Goal: Answer question/provide support: Share knowledge or assist other users

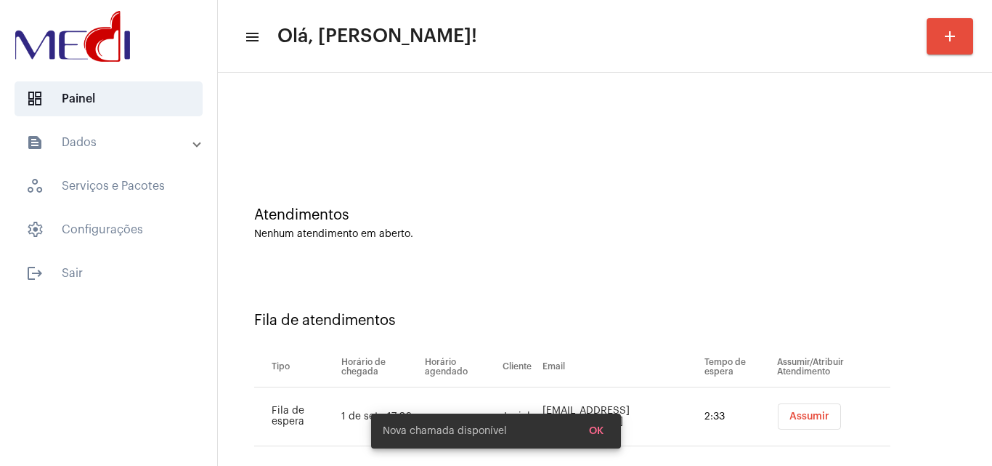
click at [799, 413] on span "Assumir" at bounding box center [809, 416] width 40 height 10
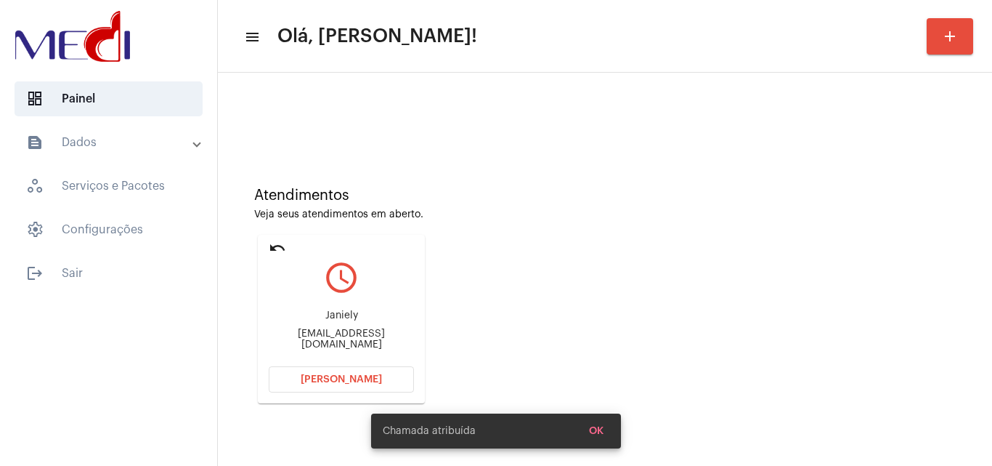
scroll to position [206, 0]
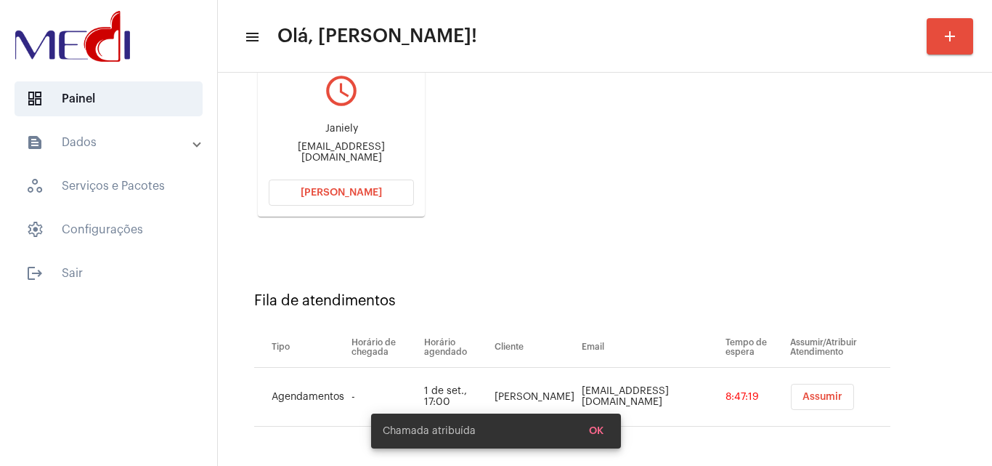
click at [359, 146] on div "Janiely janielysilvah9@gmail.com" at bounding box center [341, 142] width 145 height 65
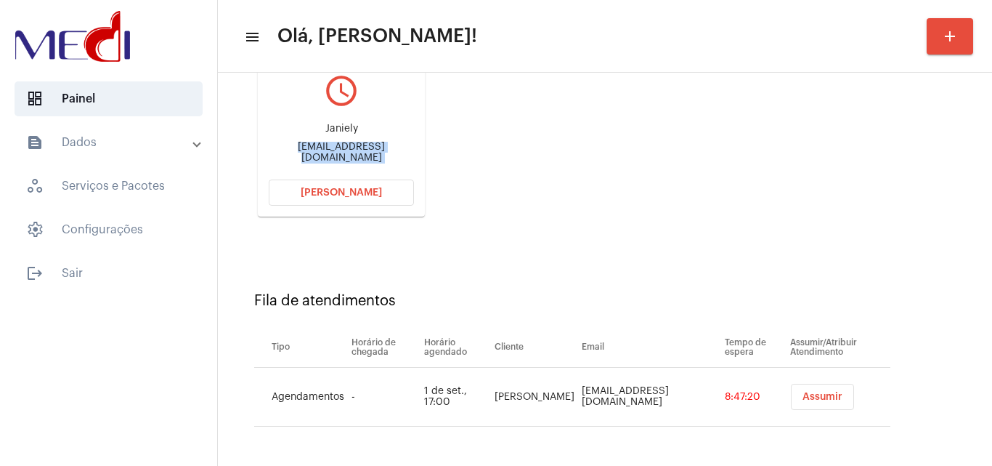
copy mat-card-content "janielysilvah9@gmail.com Abrir Chamada"
click at [601, 394] on td "luizfilipenunessoares71@gmail.com" at bounding box center [650, 397] width 144 height 59
copy td "luizfilipenunessoares71@gmail.com"
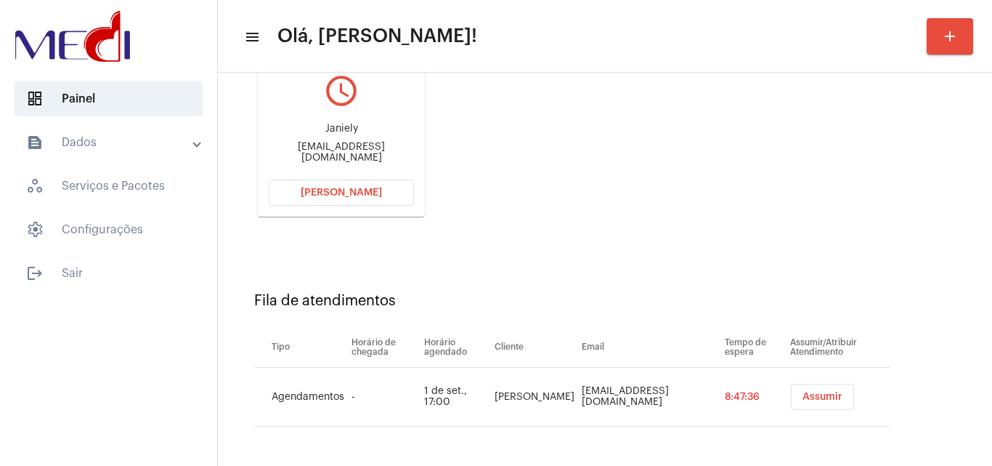
click at [677, 256] on div "Fila de atendimentos Tipo Horário de chegada Horário agendado Cliente Email Tem…" at bounding box center [605, 353] width 760 height 209
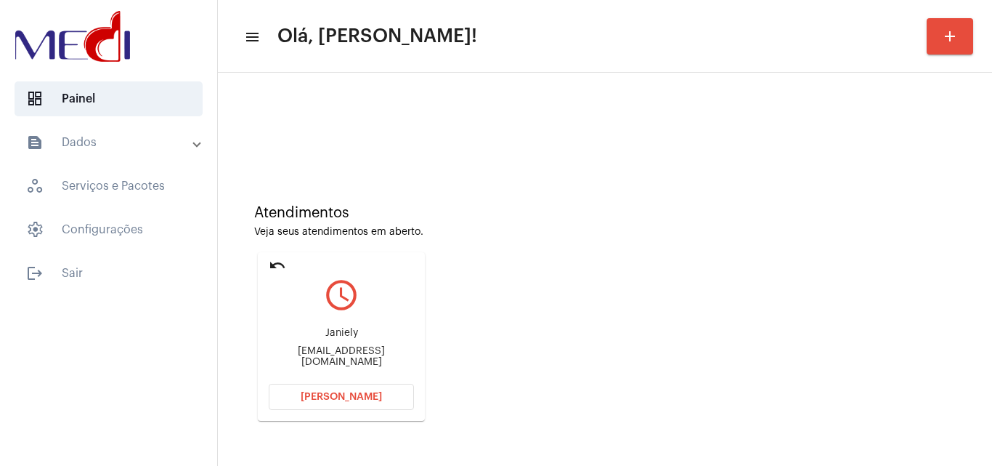
scroll to position [0, 0]
click at [980, 280] on div "Atendimentos Veja seus atendimentos em aberto. undo query_builder Janiely janie…" at bounding box center [605, 372] width 774 height 599
click at [345, 357] on div "janielysilvah9@gmail.com" at bounding box center [341, 359] width 145 height 22
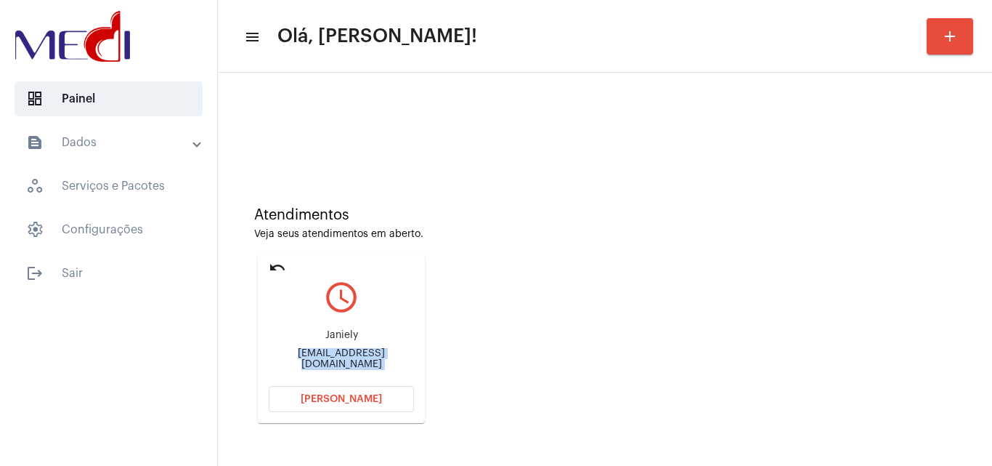
copy mat-card-content "janielysilvah9@gmail.com Abrir Chamada"
click at [370, 411] on button "Abrir Chamada" at bounding box center [341, 399] width 145 height 26
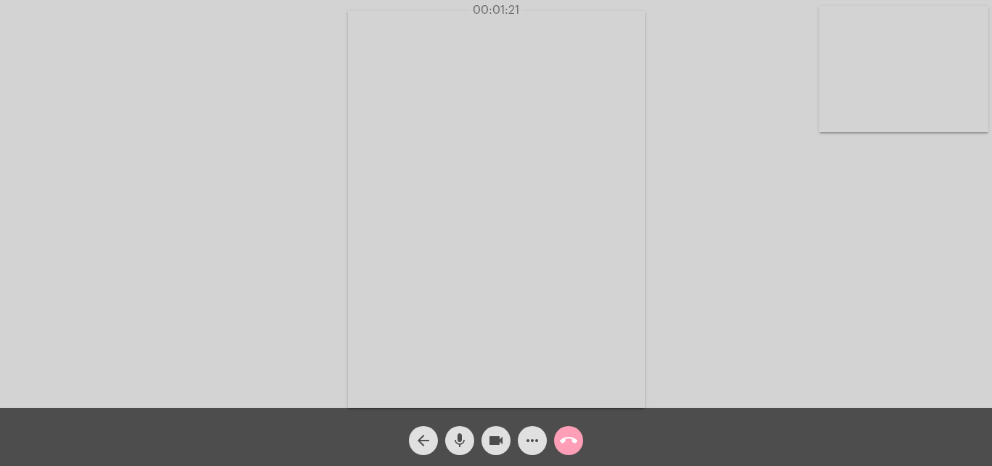
click at [561, 441] on mat-icon "call_end" at bounding box center [568, 439] width 17 height 17
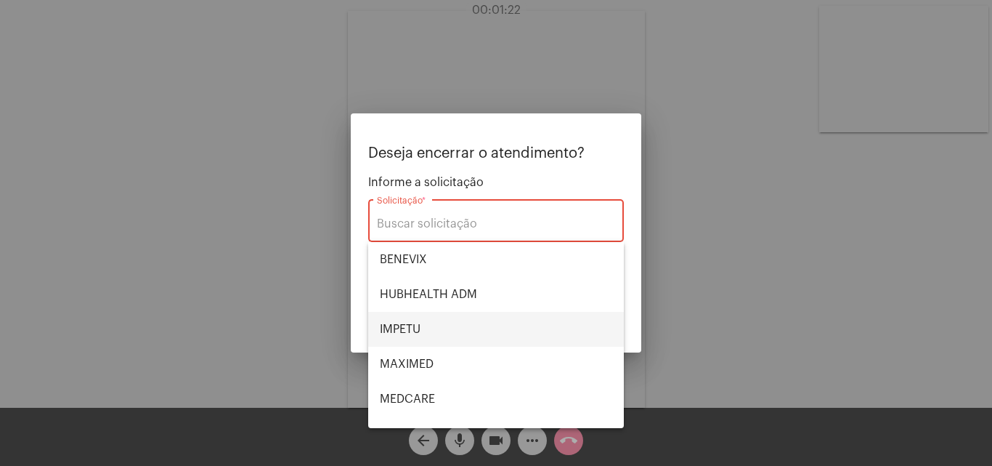
click at [429, 335] on span "IMPETU" at bounding box center [496, 329] width 232 height 35
type input "IMPETU"
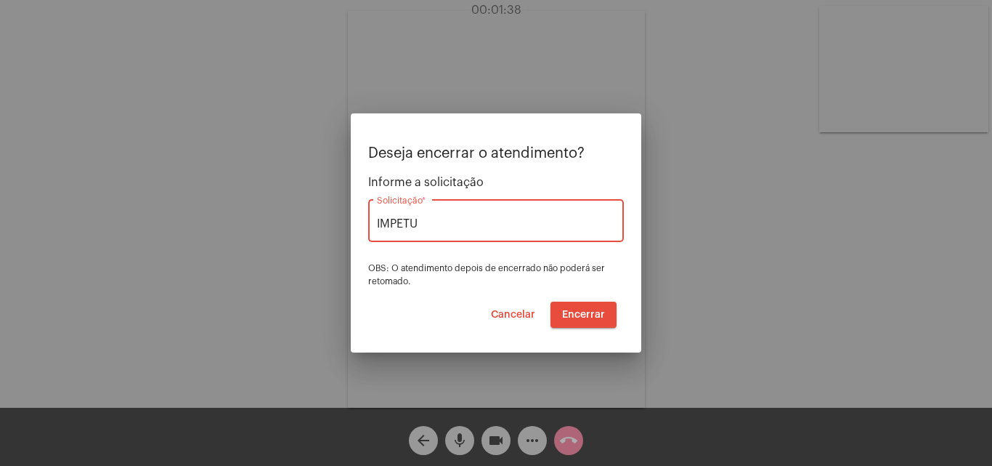
click at [603, 313] on span "Encerrar" at bounding box center [583, 314] width 43 height 10
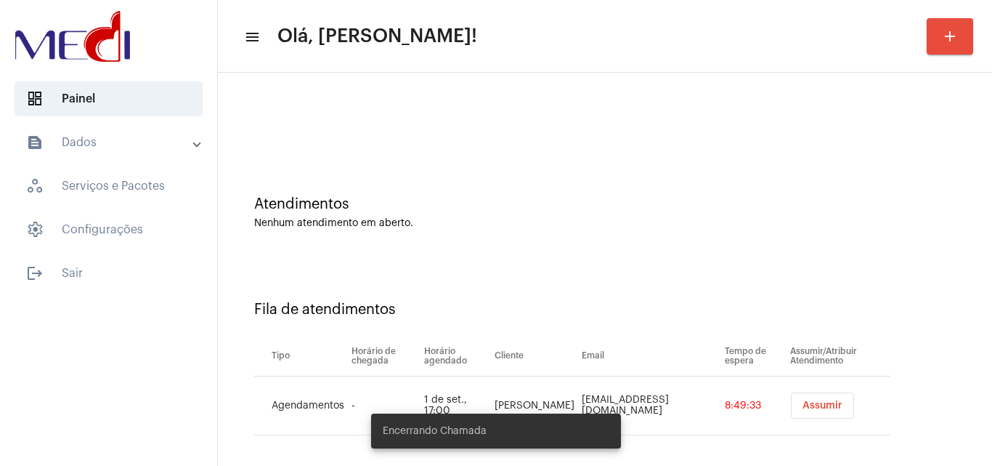
scroll to position [20, 0]
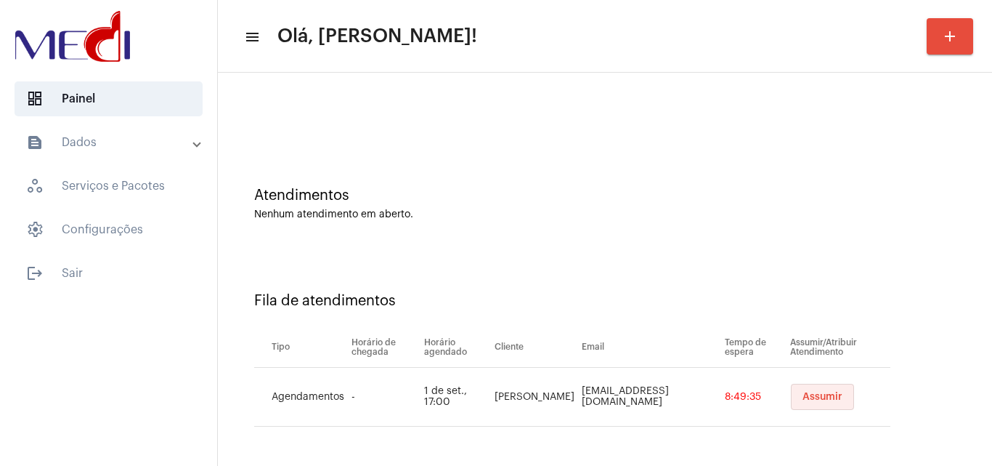
click at [823, 401] on button "Assumir" at bounding box center [822, 396] width 63 height 26
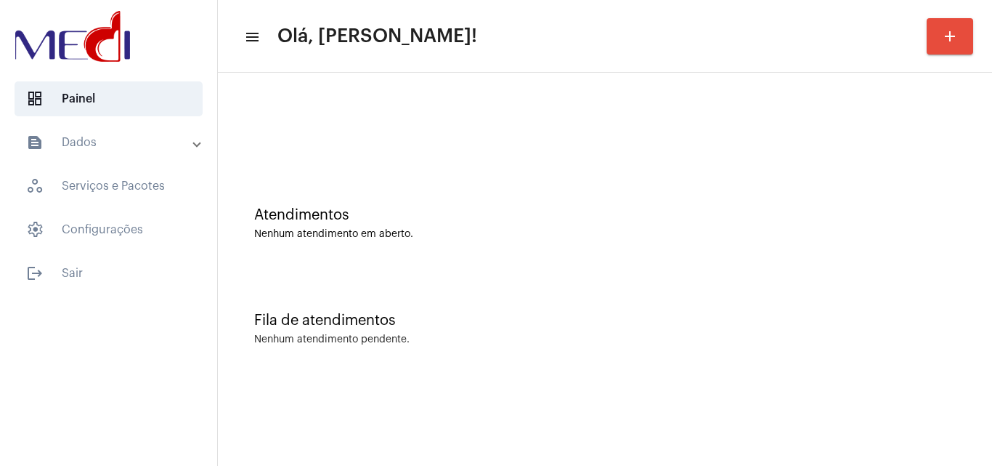
scroll to position [0, 0]
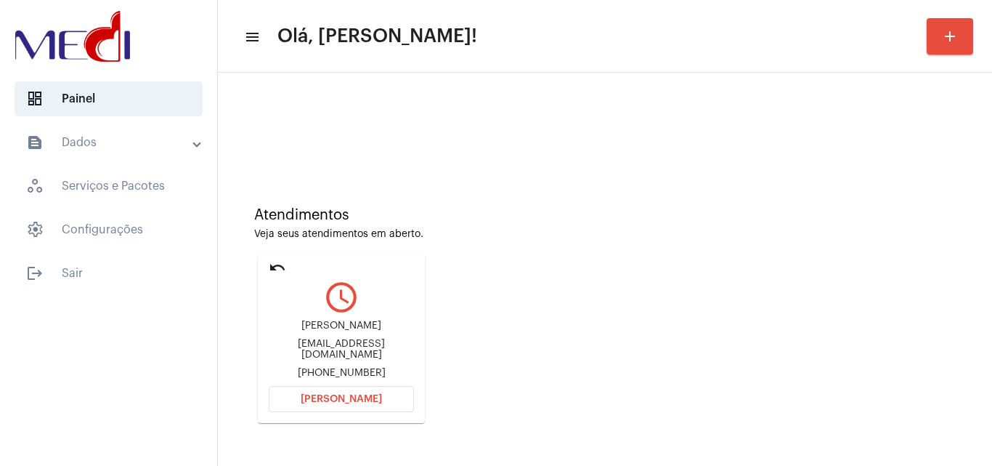
click at [349, 390] on button "Abrir Chamada" at bounding box center [341, 399] width 145 height 26
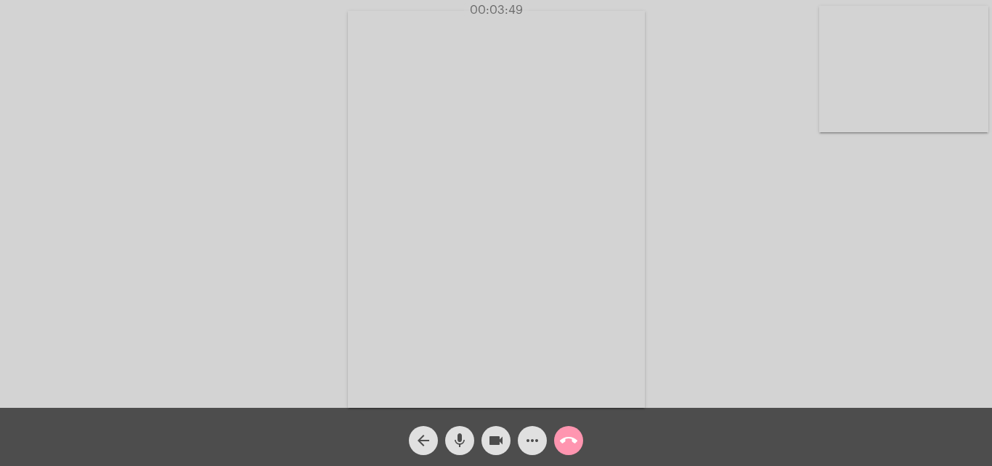
click at [570, 435] on mat-icon "call_end" at bounding box center [568, 439] width 17 height 17
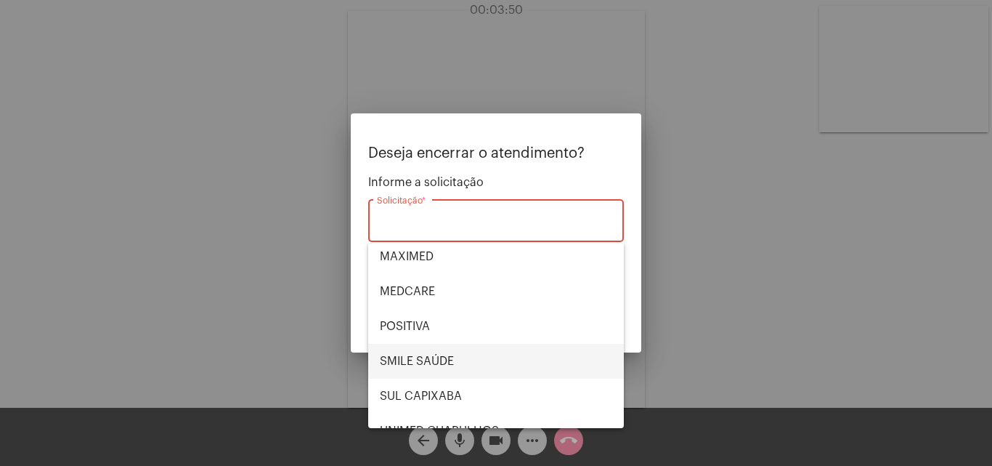
scroll to position [145, 0]
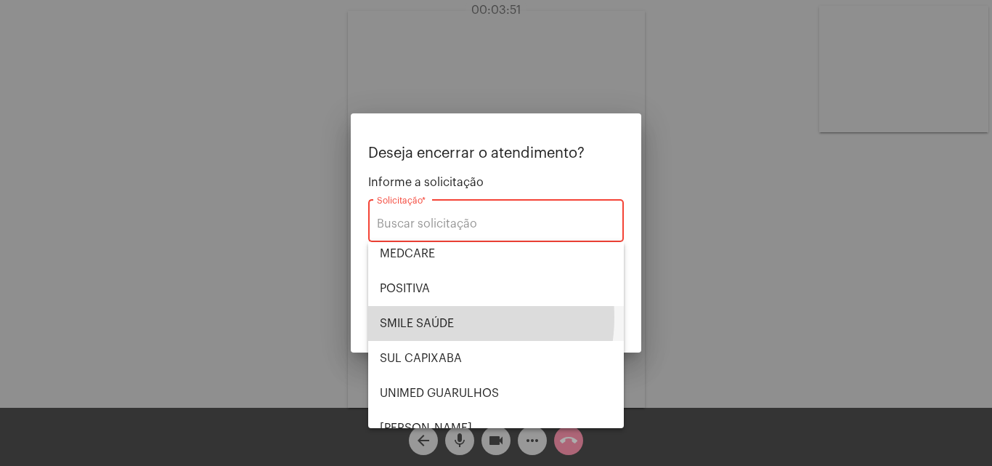
click at [429, 317] on span "SMILE SAÚDE" at bounding box center [496, 323] width 232 height 35
type input "SMILE SAÚDE"
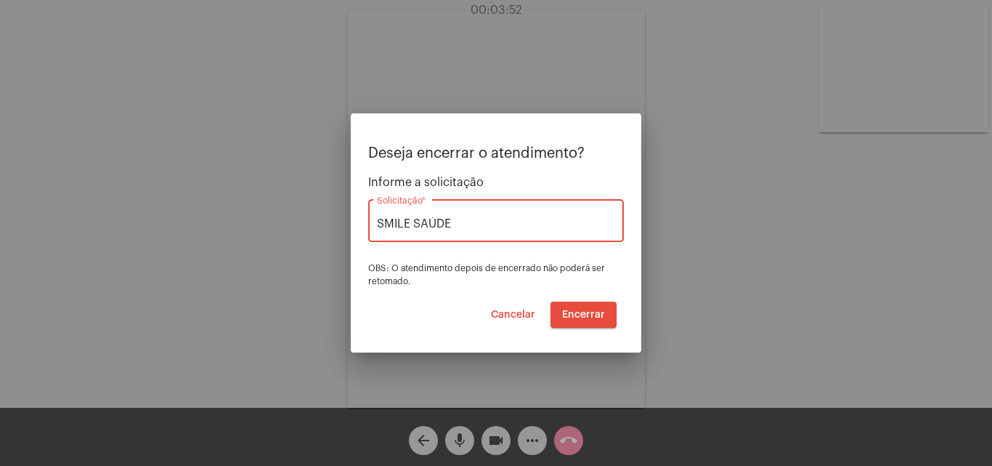
click at [596, 312] on span "Encerrar" at bounding box center [583, 314] width 43 height 10
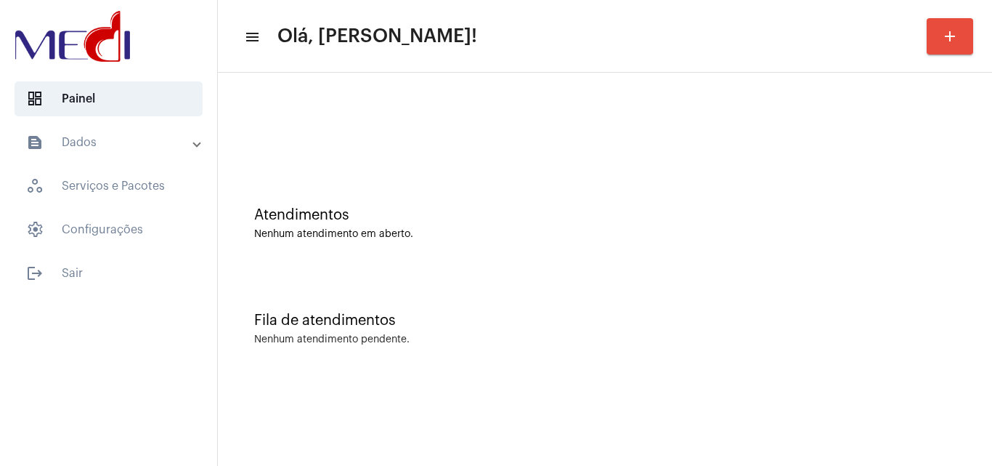
drag, startPoint x: 845, startPoint y: 231, endPoint x: 851, endPoint y: 227, distance: 7.5
click at [851, 227] on div "Atendimentos Nenhum atendimento em aberto." at bounding box center [605, 223] width 702 height 33
click at [920, 251] on div "Atendimentos Nenhum atendimento em aberto." at bounding box center [605, 215] width 760 height 105
click at [826, 226] on div "Atendimentos Nenhum atendimento em aberto." at bounding box center [605, 223] width 702 height 33
click at [882, 218] on div "Atendimentos Nenhum atendimento em aberto." at bounding box center [605, 223] width 702 height 33
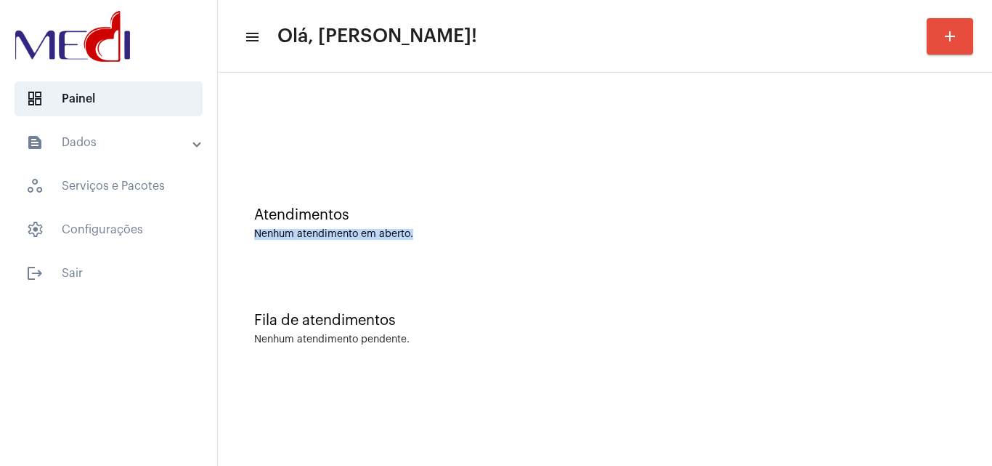
click at [906, 252] on div "Atendimentos Nenhum atendimento em aberto." at bounding box center [605, 215] width 760 height 105
click at [920, 222] on div "Atendimentos" at bounding box center [605, 215] width 702 height 16
click at [946, 169] on div "Atendimentos Nenhum atendimento em aberto." at bounding box center [605, 215] width 760 height 105
click at [975, 167] on div "Atendimentos Nenhum atendimento em aberto." at bounding box center [605, 215] width 760 height 105
click at [884, 240] on div "Atendimentos Nenhum atendimento em aberto." at bounding box center [605, 215] width 760 height 105
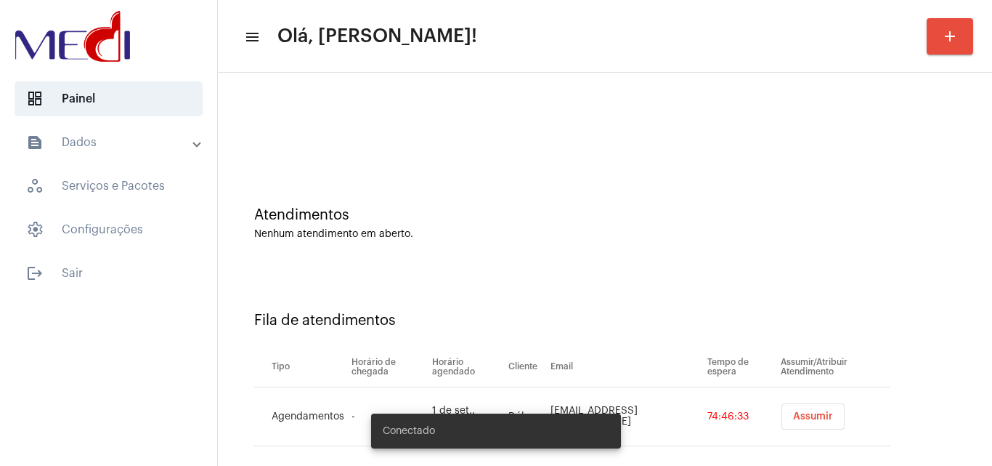
click at [782, 409] on button "Assumir" at bounding box center [813, 416] width 63 height 26
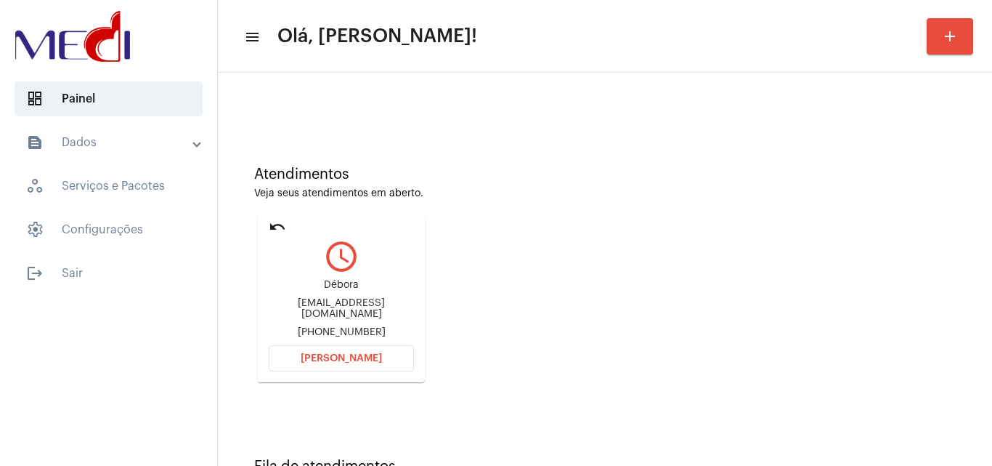
scroll to position [102, 0]
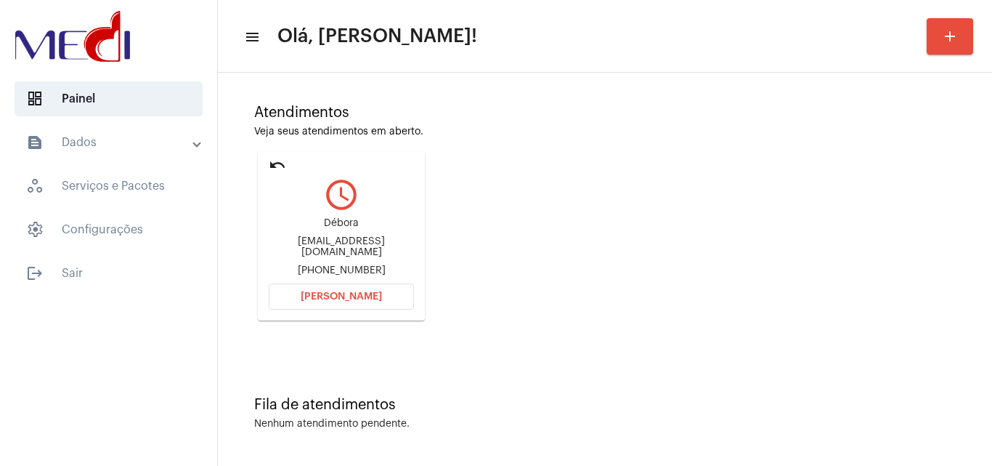
click at [336, 248] on div "Deborasilvaaa0211@gmail.com" at bounding box center [341, 247] width 145 height 22
copy div "Deborasilvaaa0211@gmail.com"
click at [356, 296] on span "Abrir Chamada" at bounding box center [341, 296] width 81 height 10
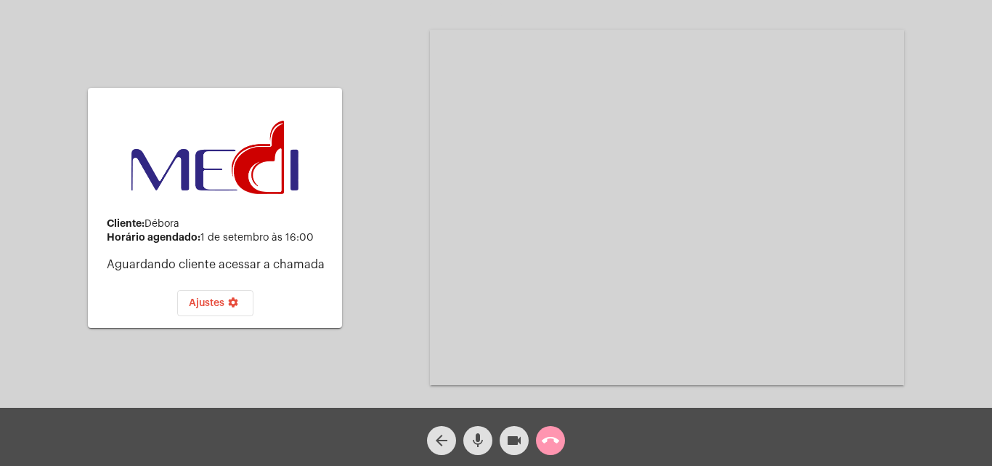
click at [551, 447] on mat-icon "call_end" at bounding box center [550, 439] width 17 height 17
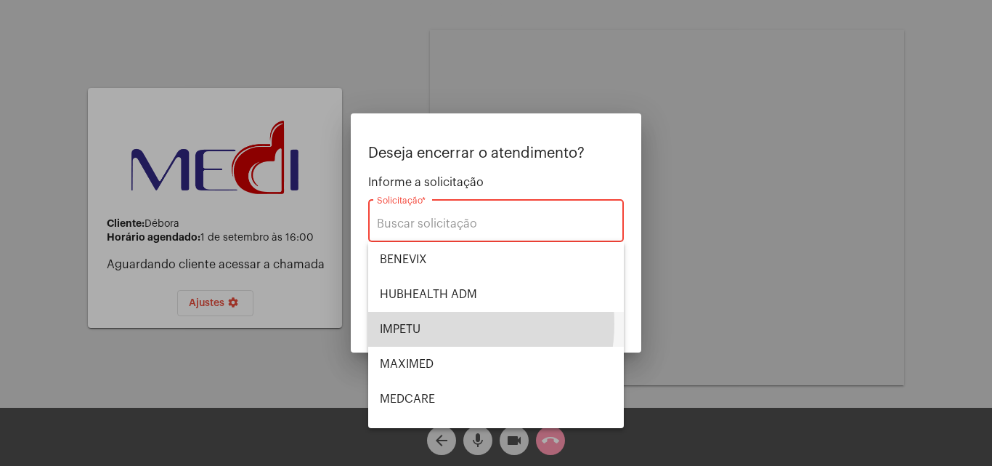
click at [434, 323] on span "IMPETU" at bounding box center [496, 329] width 232 height 35
type input "IMPETU"
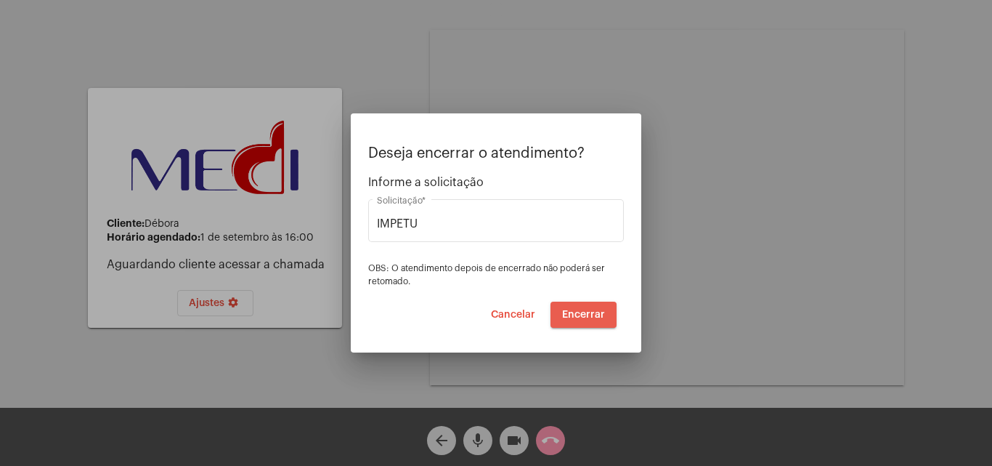
click at [576, 316] on span "Encerrar" at bounding box center [583, 314] width 43 height 10
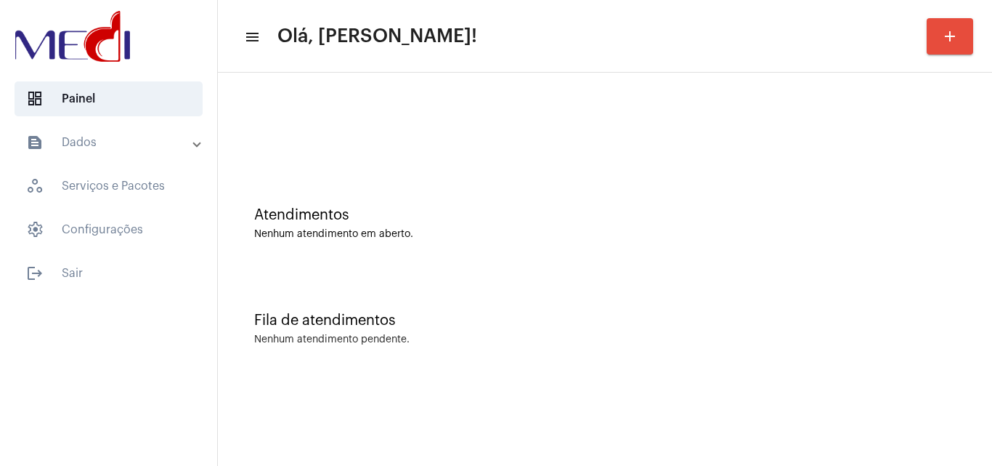
click at [923, 272] on div "Fila de atendimentos Nenhum atendimento pendente." at bounding box center [605, 321] width 760 height 105
click at [930, 264] on div "Atendimentos Nenhum atendimento em aberto." at bounding box center [605, 215] width 760 height 105
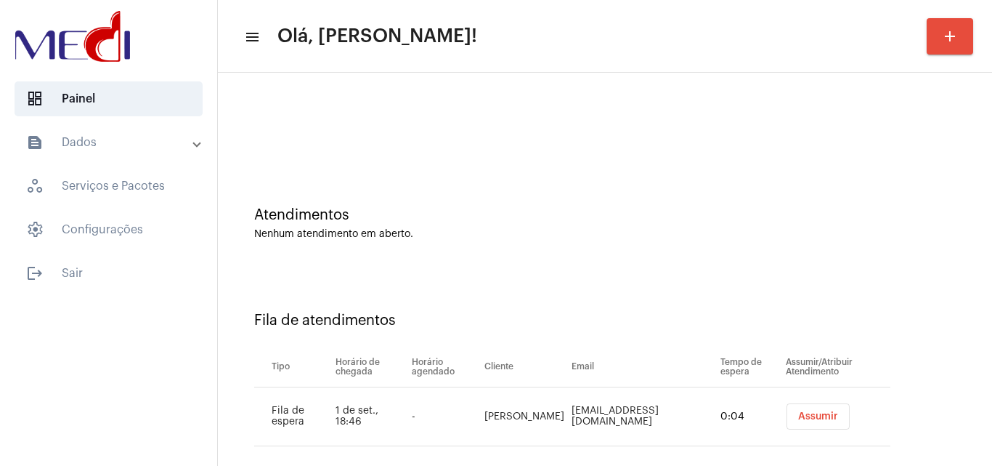
click at [798, 420] on span "Assumir" at bounding box center [818, 416] width 40 height 10
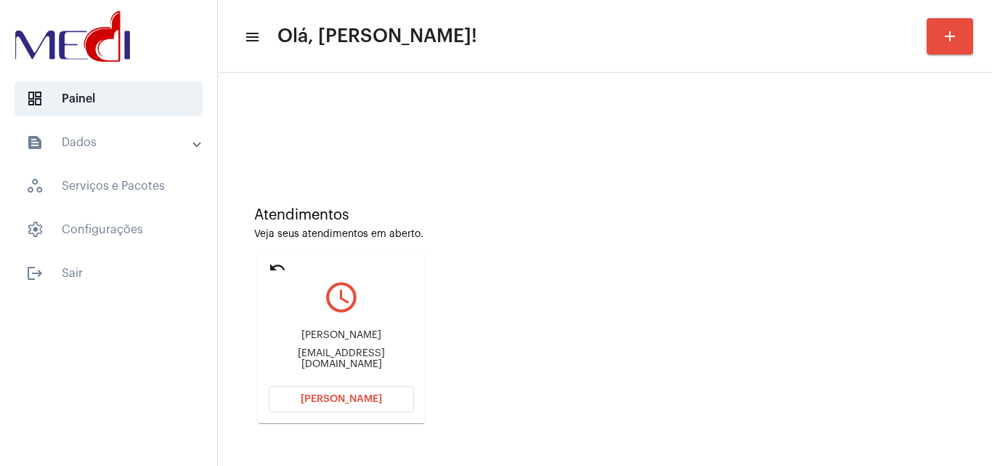
click at [389, 360] on div "[EMAIL_ADDRESS][DOMAIN_NAME]" at bounding box center [341, 359] width 145 height 22
copy mat-card-content "[EMAIL_ADDRESS][DOMAIN_NAME] [PERSON_NAME]"
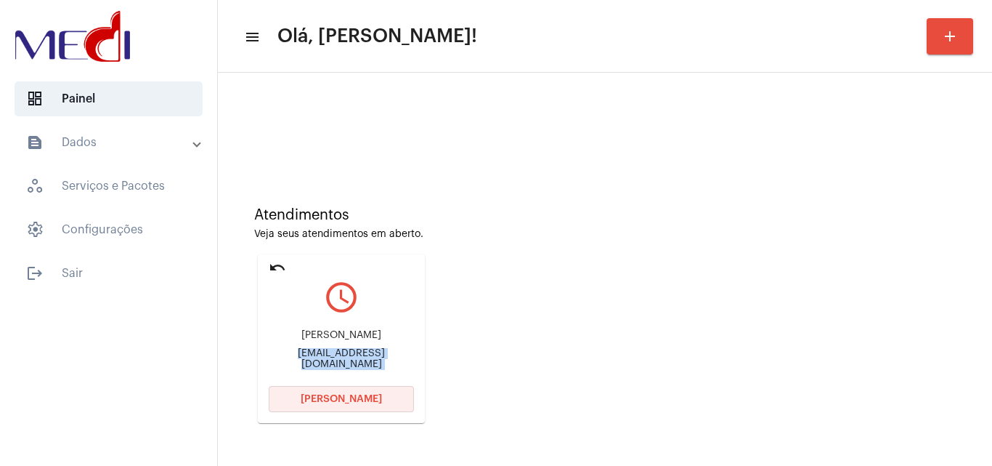
click at [370, 395] on span "[PERSON_NAME]" at bounding box center [341, 399] width 81 height 10
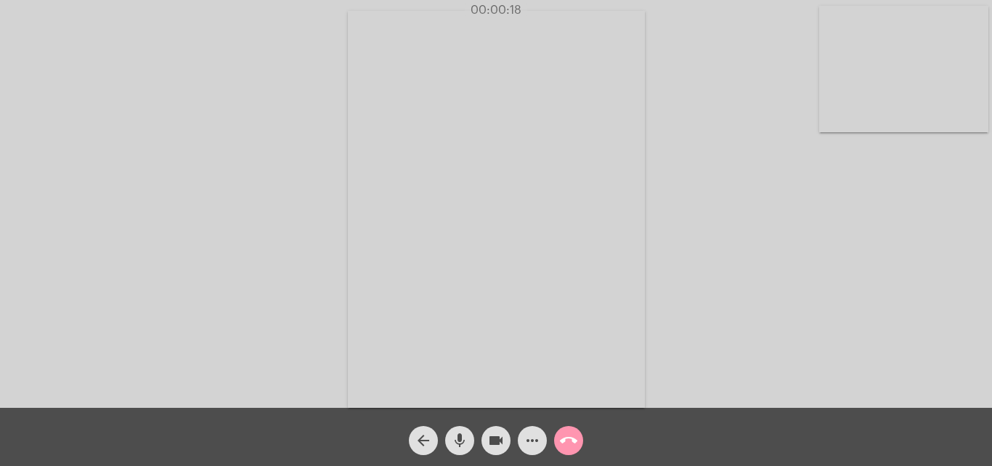
click at [708, 287] on div "Acessando Câmera e Microfone..." at bounding box center [495, 207] width 989 height 407
click at [569, 441] on mat-icon "call_end" at bounding box center [568, 439] width 17 height 17
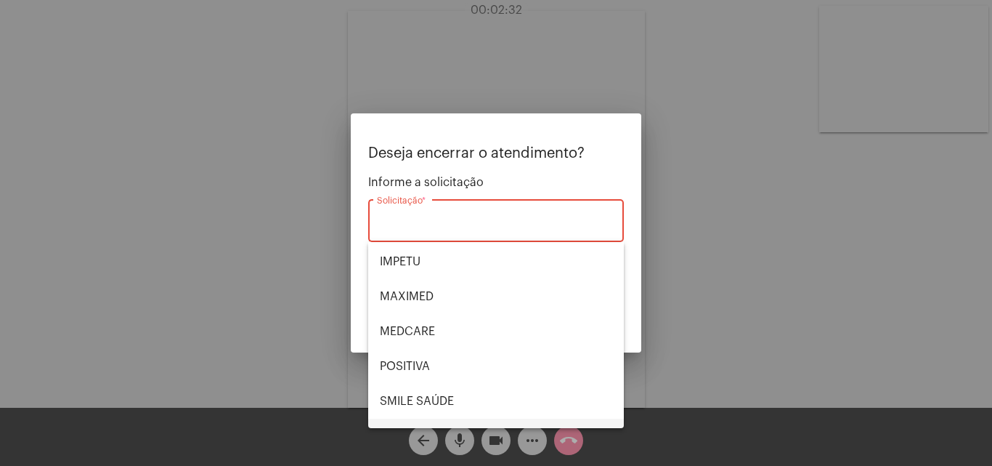
scroll to position [163, 0]
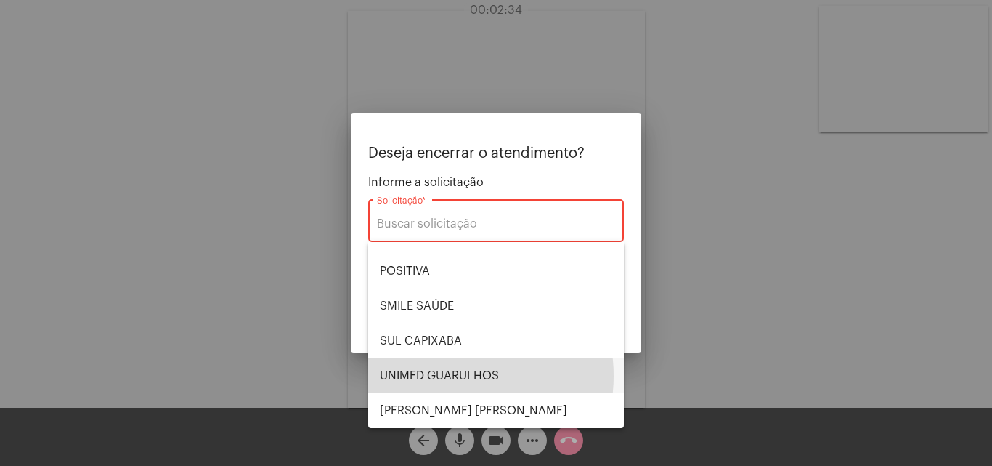
click at [448, 375] on span "UNIMED GUARULHOS" at bounding box center [496, 375] width 232 height 35
type input "UNIMED GUARULHOS"
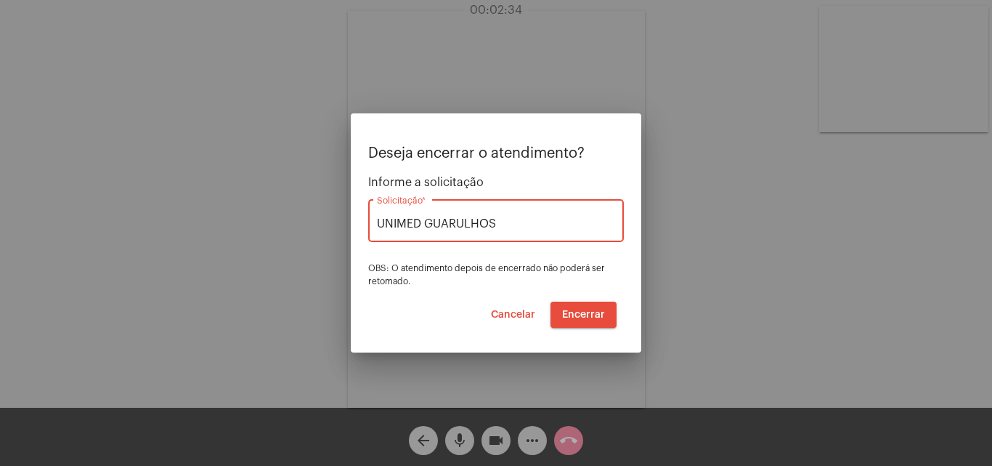
click at [583, 314] on span "Encerrar" at bounding box center [583, 314] width 43 height 10
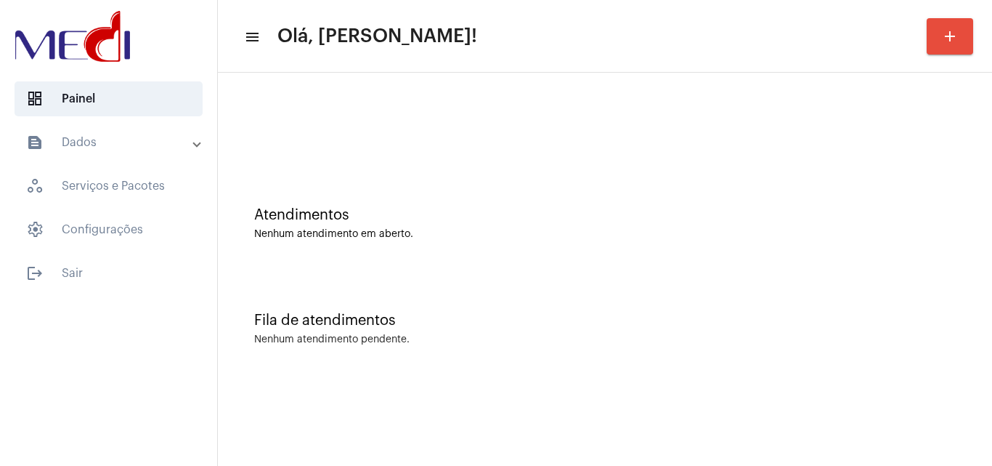
click at [973, 259] on div "Atendimentos Nenhum atendimento em aberto." at bounding box center [605, 215] width 760 height 105
click at [942, 235] on div "Nenhum atendimento em aberto." at bounding box center [605, 234] width 702 height 11
click at [909, 253] on div "Atendimentos Nenhum atendimento em aberto." at bounding box center [605, 215] width 760 height 105
click at [943, 200] on div "Atendimentos Nenhum atendimento em aberto." at bounding box center [605, 215] width 760 height 105
click at [898, 224] on div "Atendimentos Nenhum atendimento em aberto." at bounding box center [605, 223] width 702 height 33
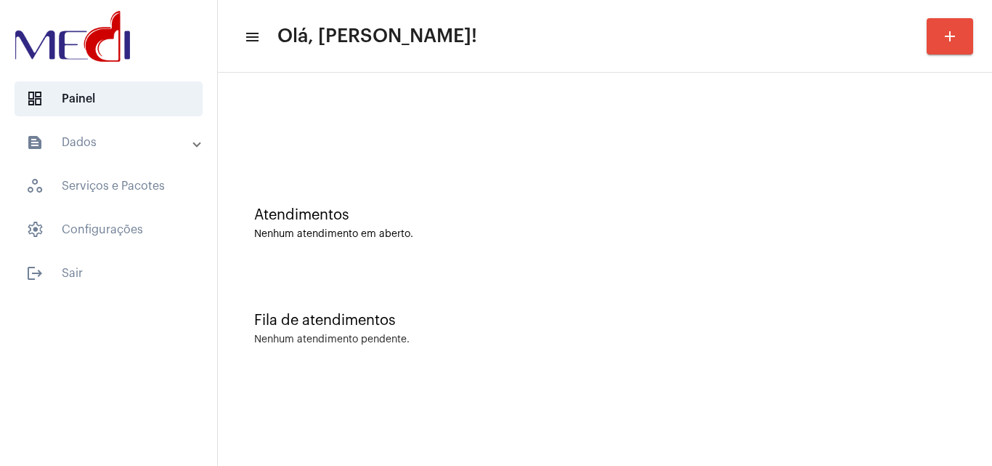
click at [972, 267] on div "Atendimentos Nenhum atendimento em aberto." at bounding box center [605, 215] width 760 height 105
click at [903, 290] on div "Fila de atendimentos Nenhum atendimento pendente." at bounding box center [605, 321] width 760 height 105
click at [924, 224] on div "Atendimentos Nenhum atendimento em aberto." at bounding box center [605, 223] width 702 height 33
click at [964, 289] on div "Fila de atendimentos Nenhum atendimento pendente." at bounding box center [605, 321] width 760 height 105
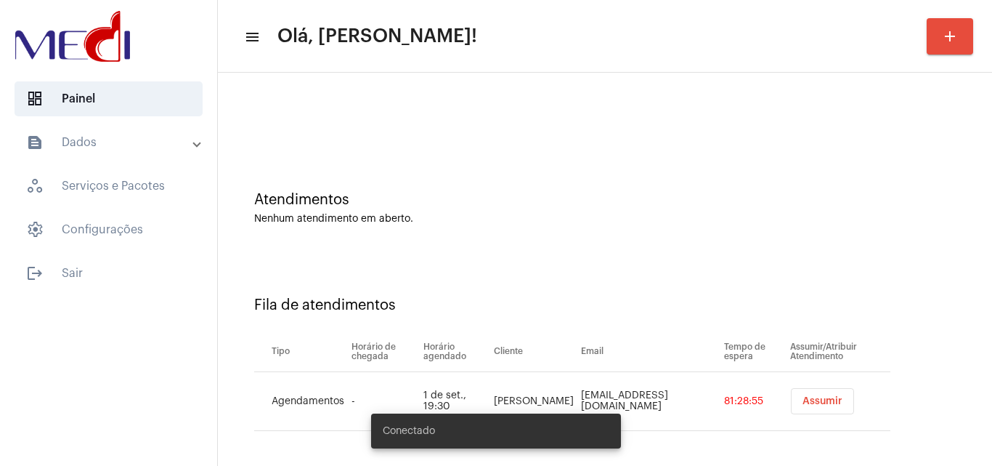
scroll to position [20, 0]
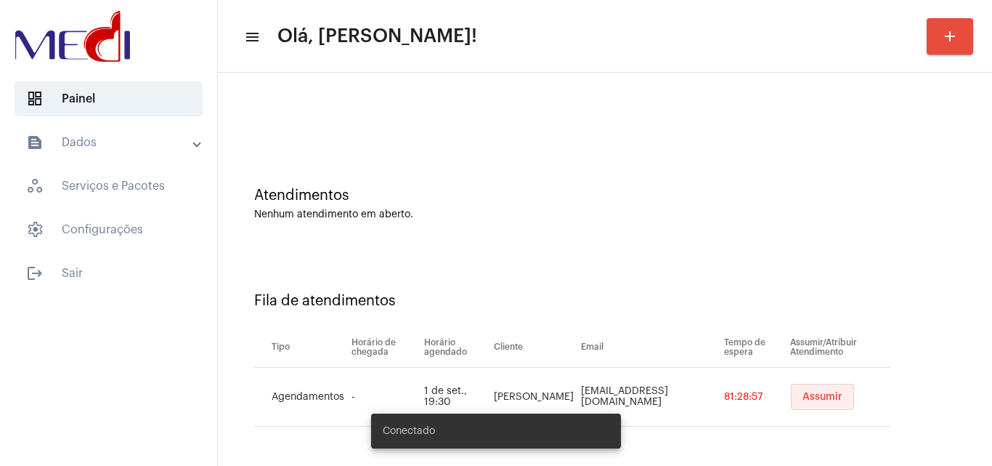
click at [820, 399] on span "Assumir" at bounding box center [823, 396] width 40 height 10
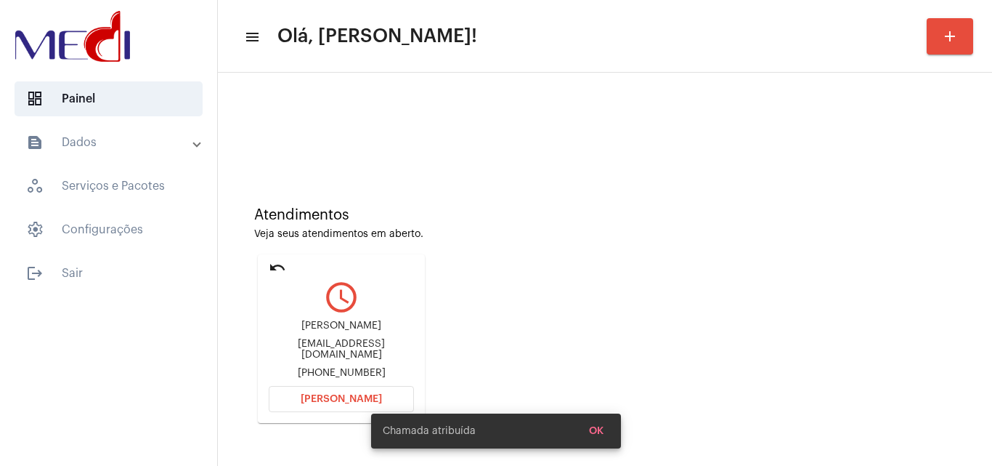
click at [391, 352] on div "brumbogoni@gmail.com" at bounding box center [341, 349] width 145 height 22
copy div "brumbogoni@gmail.com"
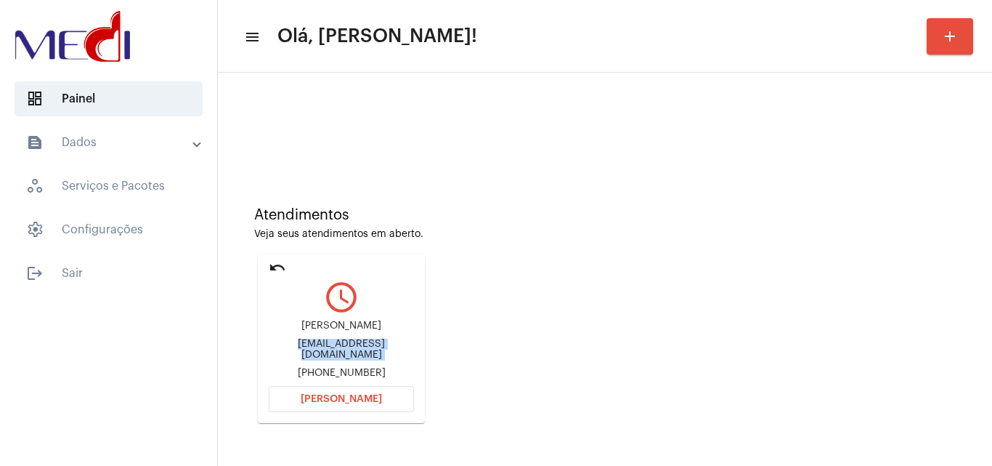
click at [352, 399] on span "Abrir Chamada" at bounding box center [341, 399] width 81 height 10
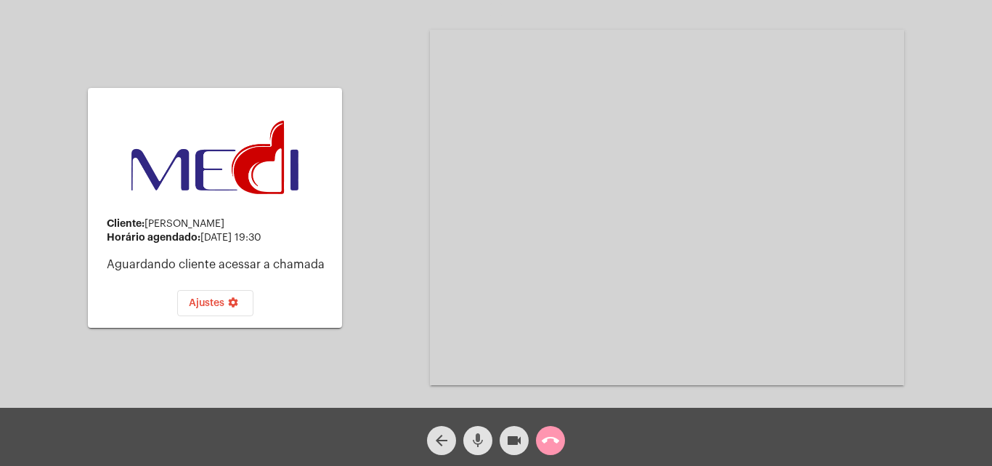
click at [478, 439] on mat-icon "mic" at bounding box center [477, 439] width 17 height 17
click at [520, 445] on mat-icon "videocam" at bounding box center [514, 439] width 17 height 17
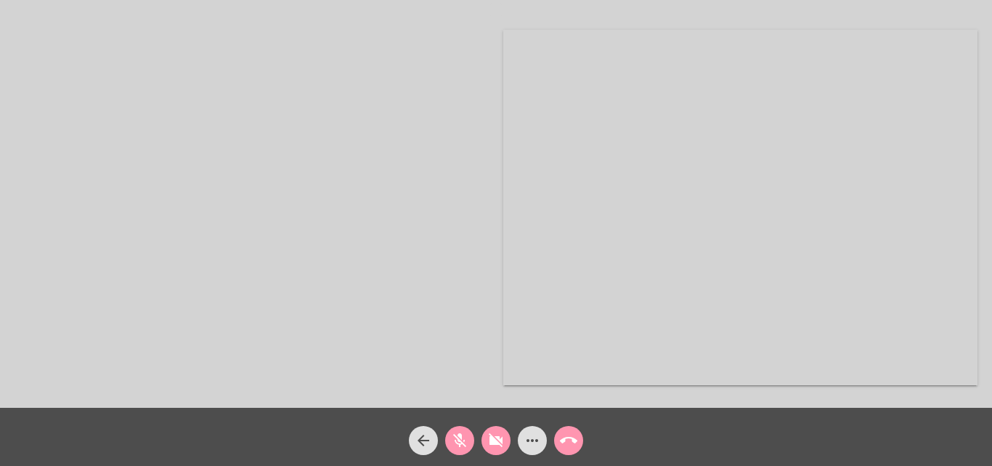
click at [491, 437] on mat-icon "videocam_off" at bounding box center [495, 439] width 17 height 17
click at [465, 442] on mat-icon "mic_off" at bounding box center [459, 439] width 17 height 17
click at [528, 442] on mat-icon "more_horiz" at bounding box center [532, 439] width 17 height 17
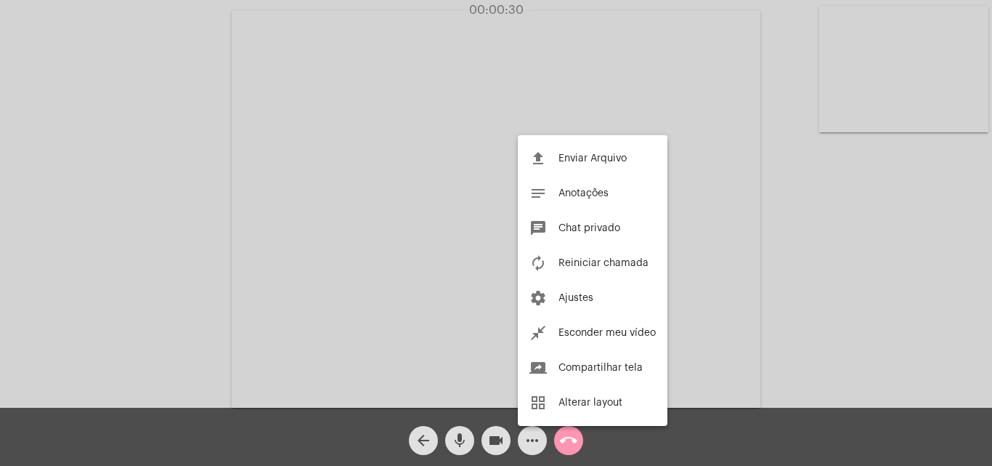
click at [459, 440] on div at bounding box center [496, 233] width 992 height 466
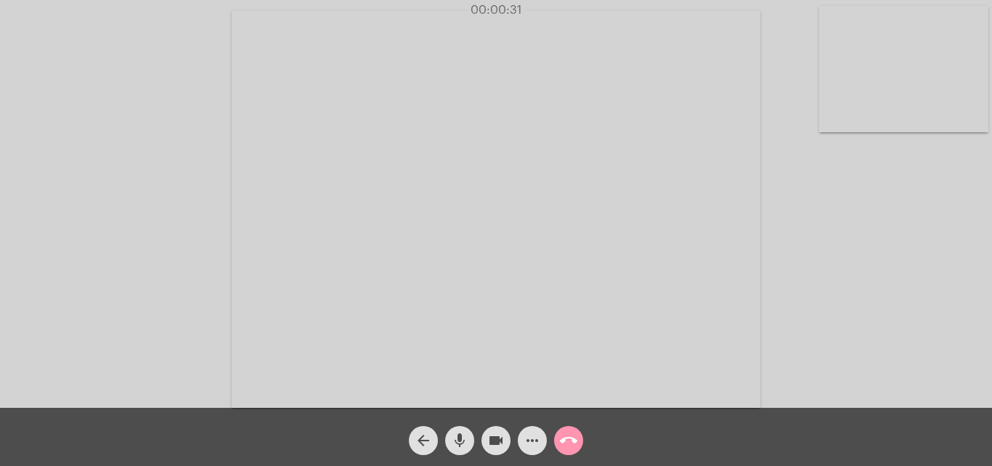
click at [459, 440] on mat-icon "mic" at bounding box center [459, 439] width 17 height 17
click at [518, 439] on button "more_horiz" at bounding box center [532, 440] width 29 height 29
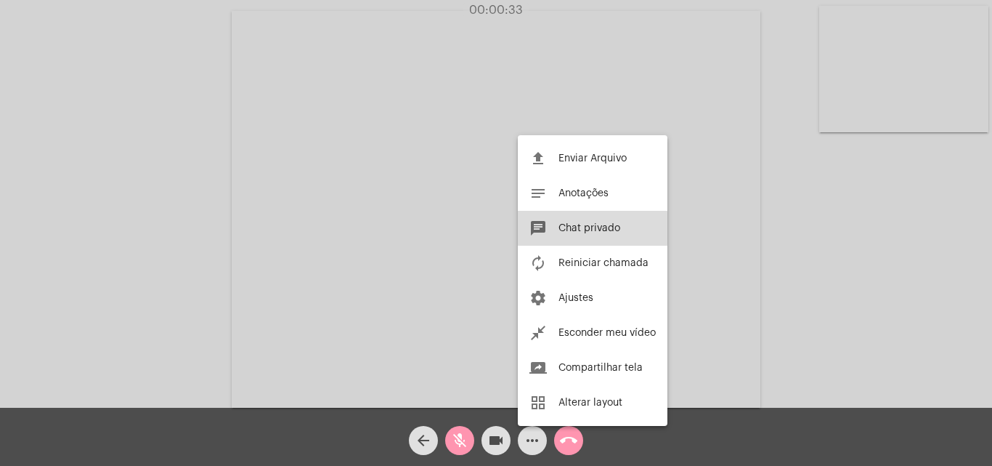
click at [578, 231] on span "Chat privado" at bounding box center [590, 228] width 62 height 10
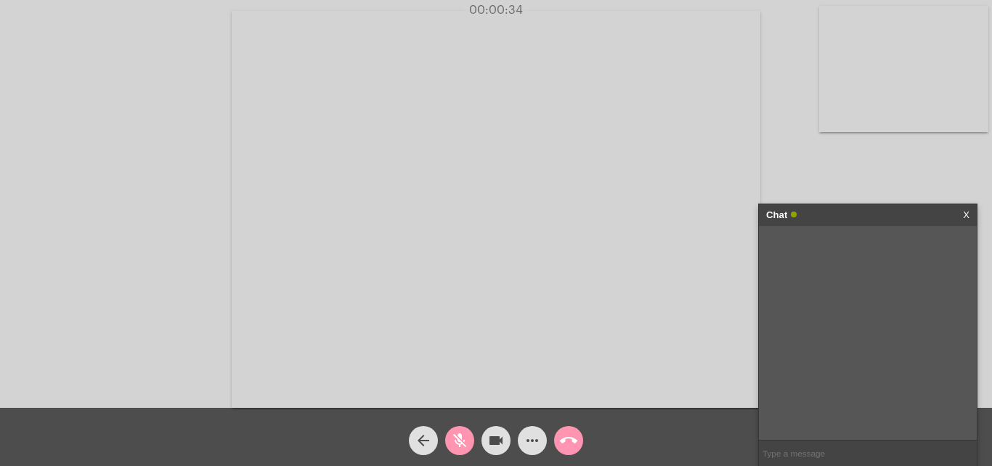
click at [813, 454] on input "text" at bounding box center [868, 452] width 218 height 25
type input "boa noite"
type input "a sra esta me ouvindo ???"
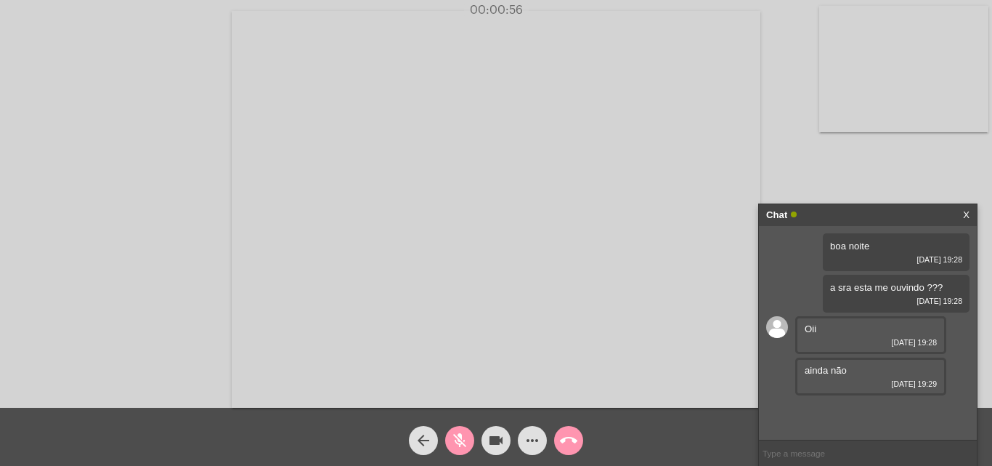
click at [828, 460] on input "text" at bounding box center [868, 452] width 218 height 25
type input "vamos entrar em contato por ligação"
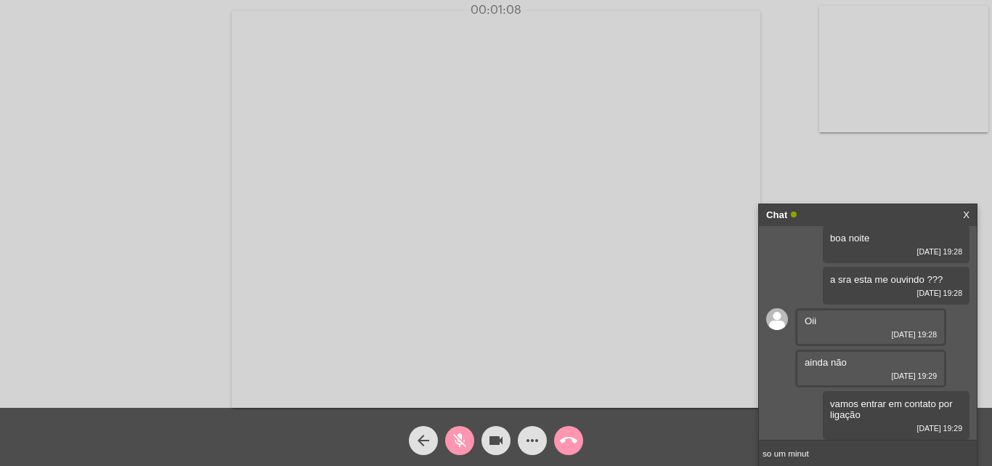
type input "so um minuto"
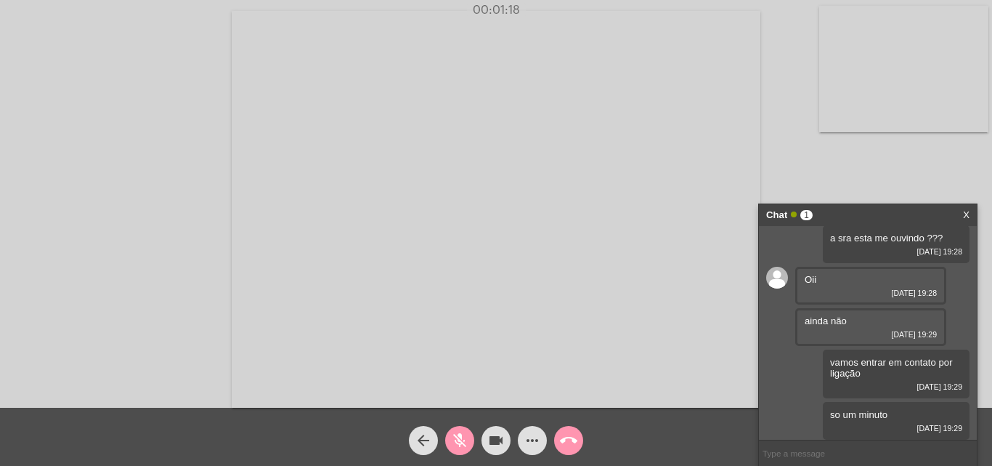
click at [826, 446] on input "text" at bounding box center [868, 452] width 218 height 25
paste input "Entraremos em contato por ligação telefônica através do número (21) 3500-4986."
type input "Entraremos em contato por ligação telefônica através do número (21) 3500-4986."
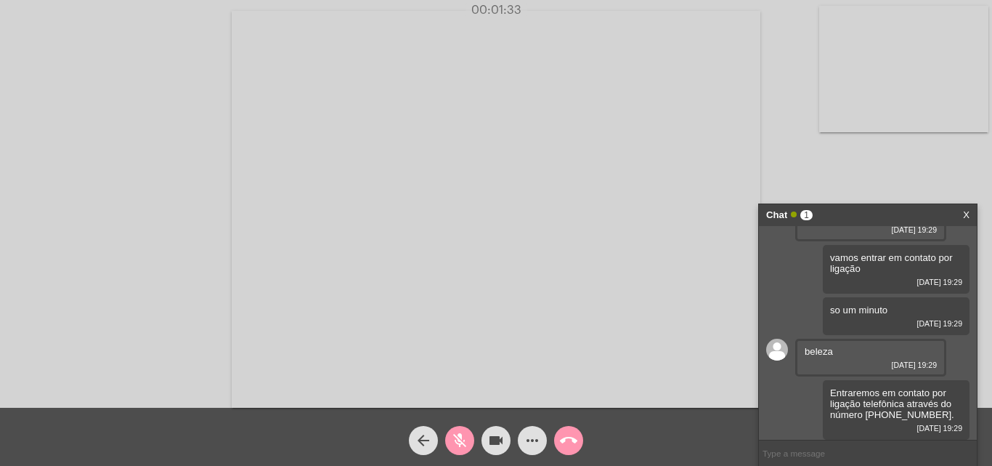
click at [563, 434] on mat-icon "call_end" at bounding box center [568, 439] width 17 height 17
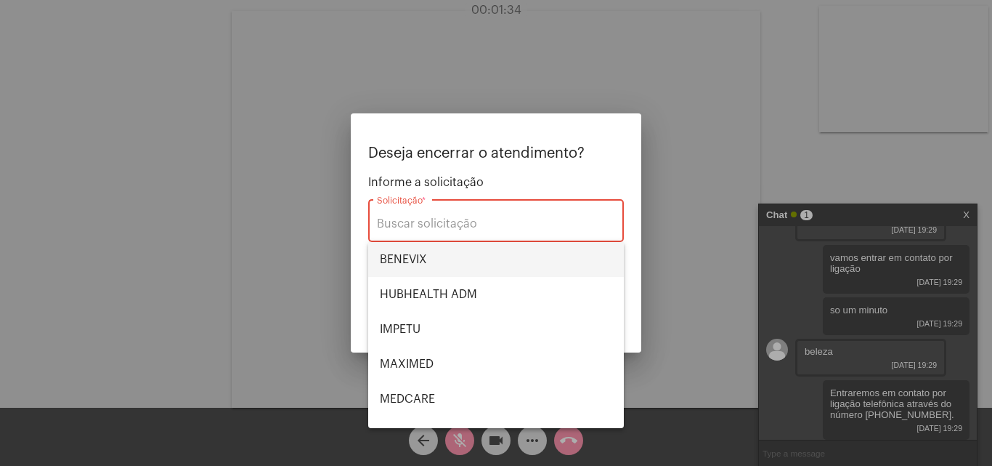
click at [468, 258] on span "BENEVIX" at bounding box center [496, 259] width 232 height 35
type input "BENEVIX"
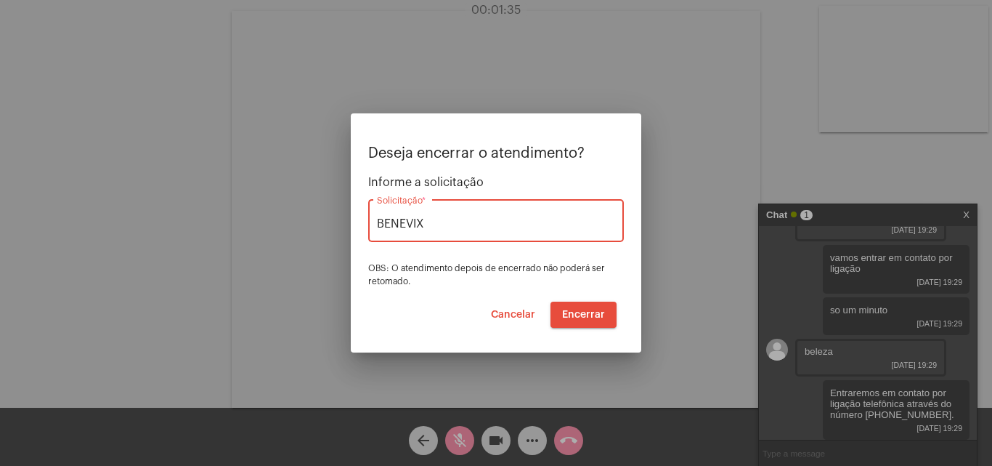
click at [593, 317] on button "Encerrar" at bounding box center [584, 314] width 66 height 26
